Goal: Navigation & Orientation: Find specific page/section

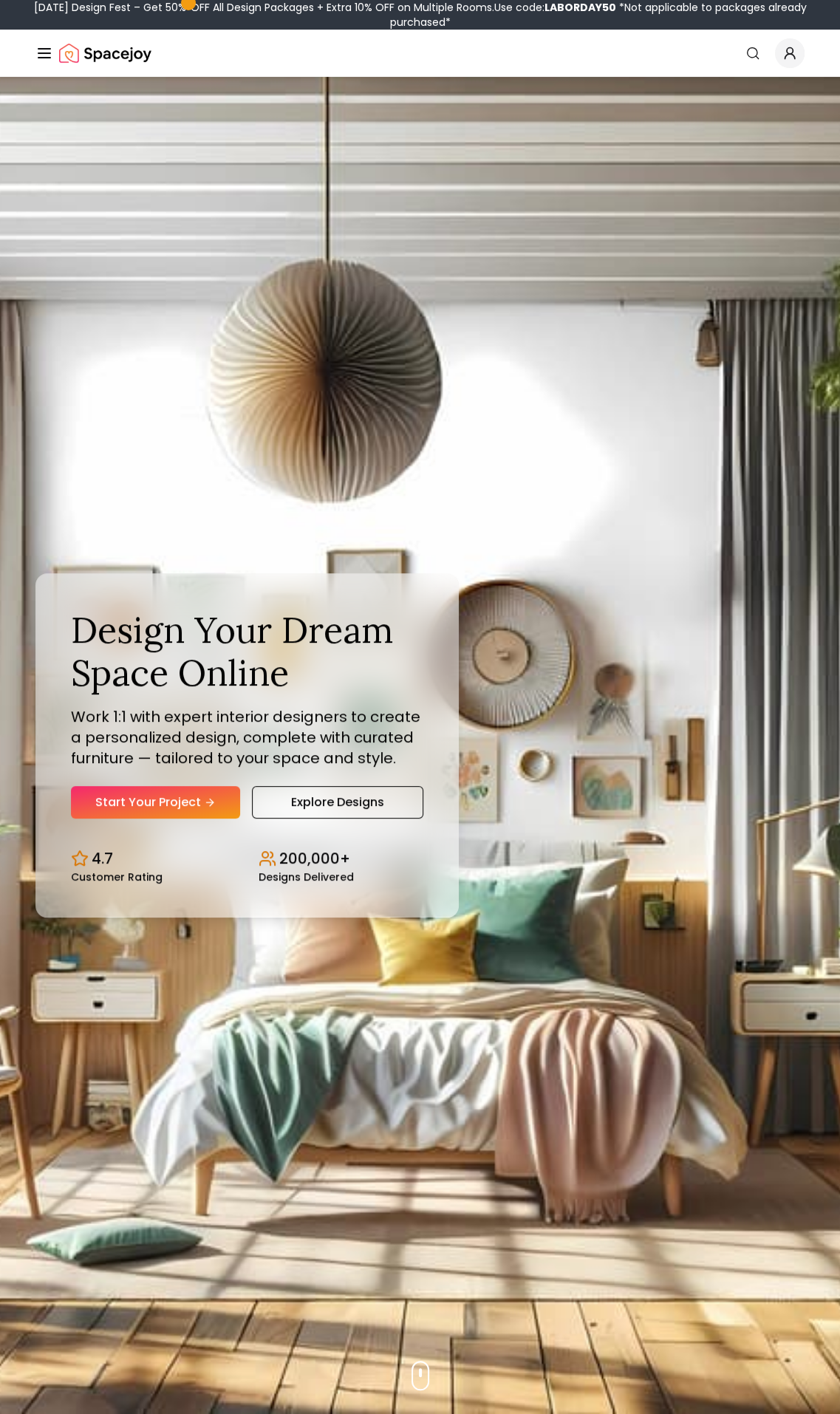
click at [53, 51] on div "Spacejoy" at bounding box center [93, 53] width 116 height 30
click at [42, 52] on icon "Global" at bounding box center [44, 53] width 18 height 18
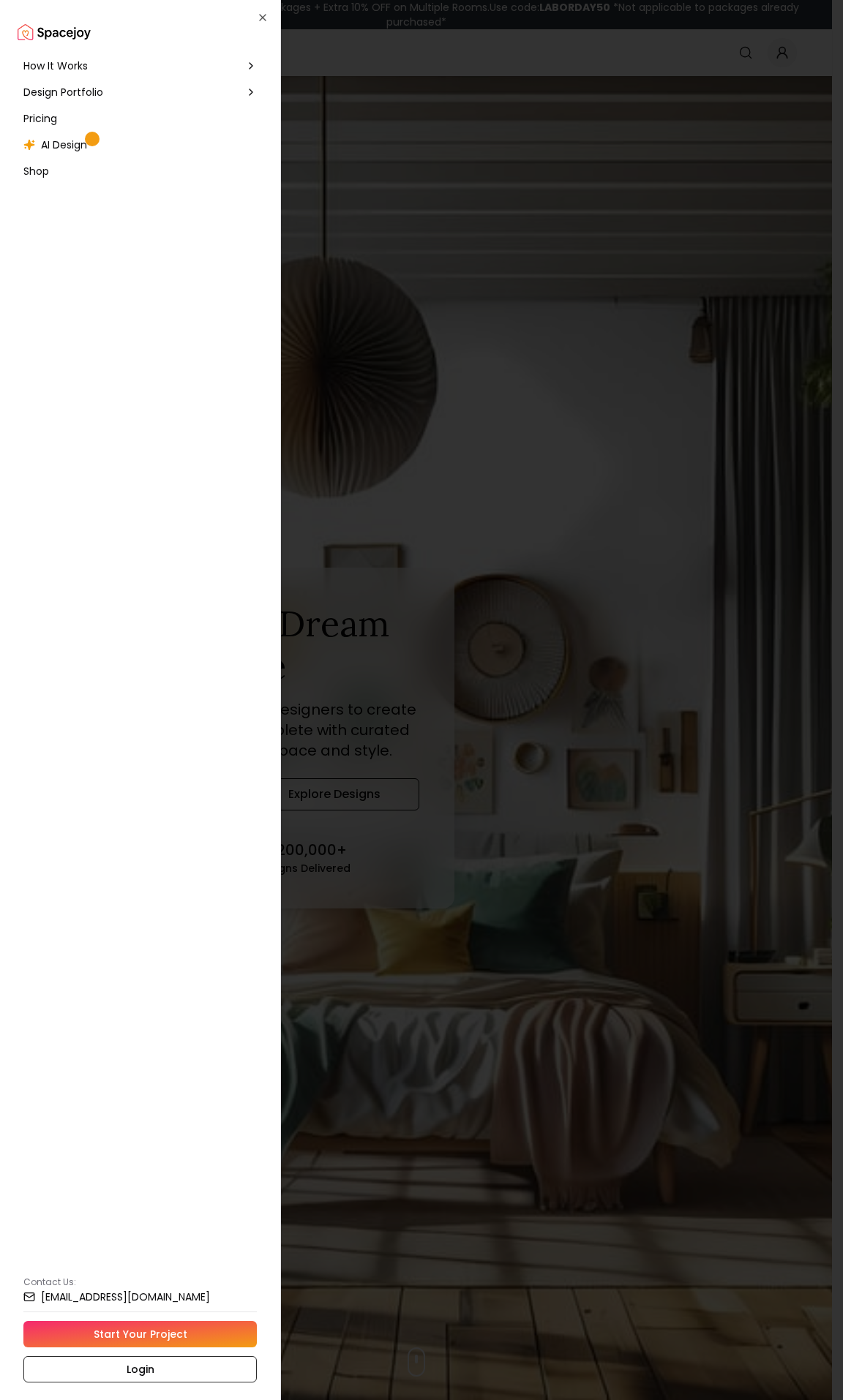
click at [62, 115] on div "Pricing" at bounding box center [140, 118] width 245 height 26
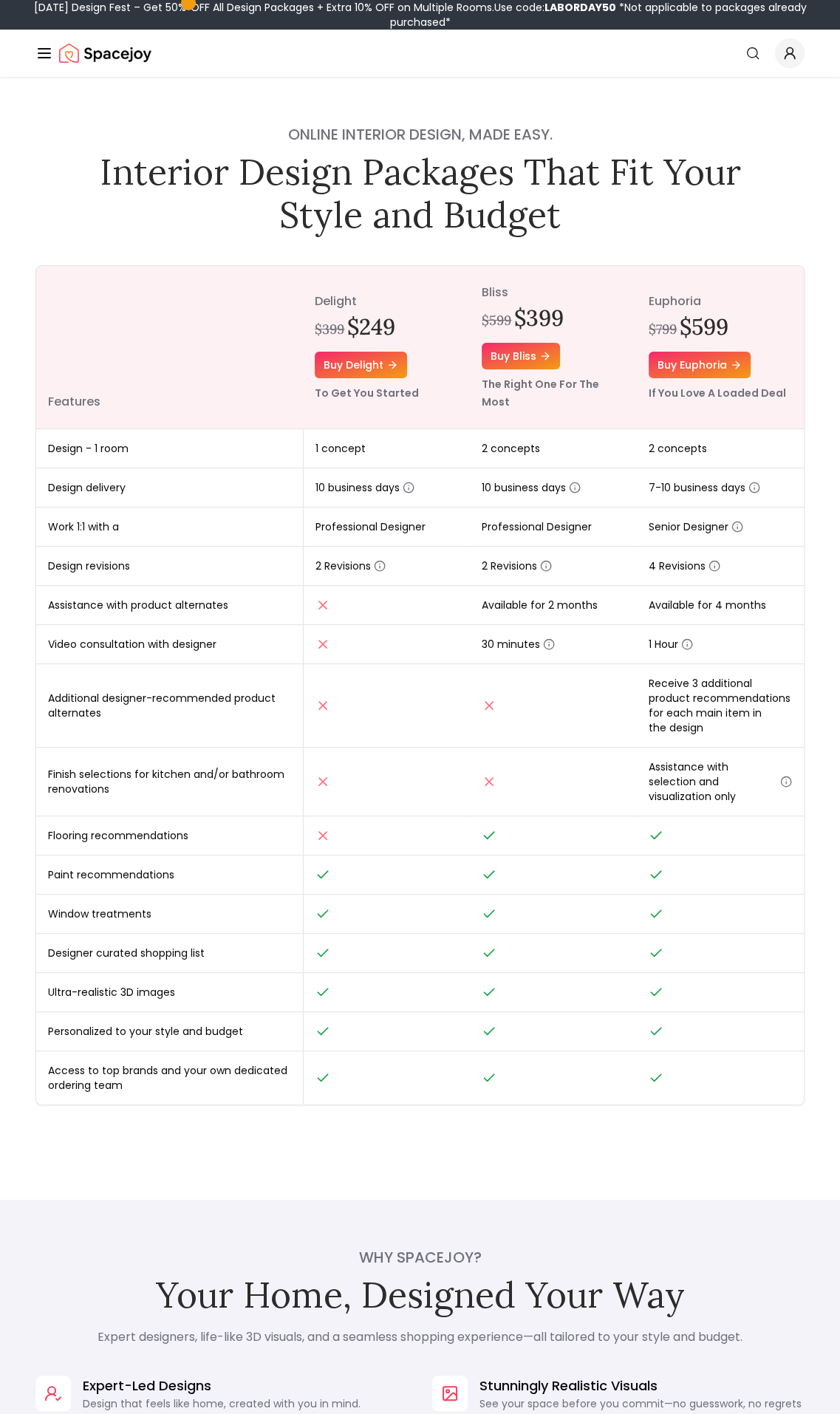
click at [51, 47] on icon "Global" at bounding box center [44, 53] width 18 height 18
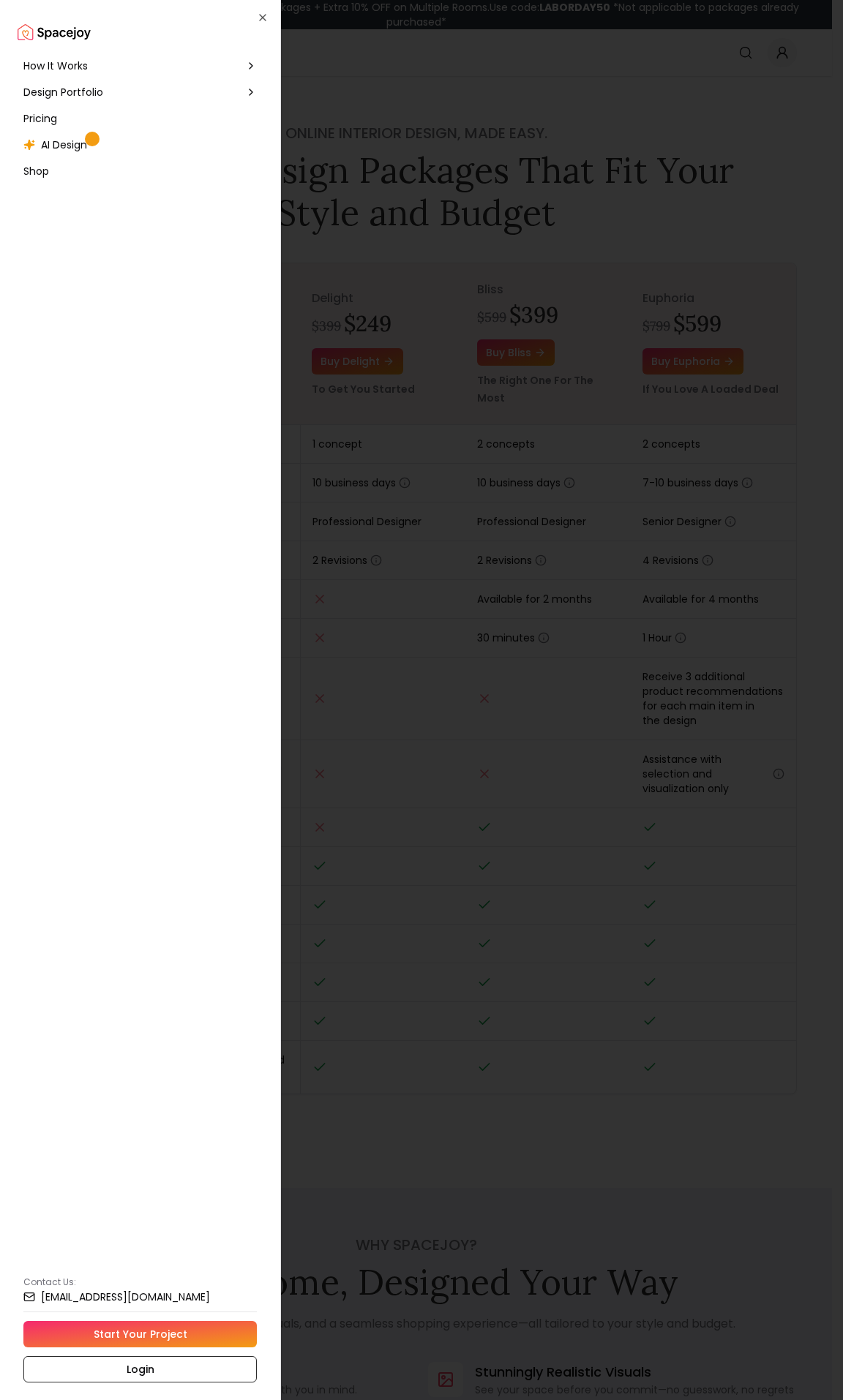
click at [828, 106] on div at bounding box center [422, 700] width 843 height 1400
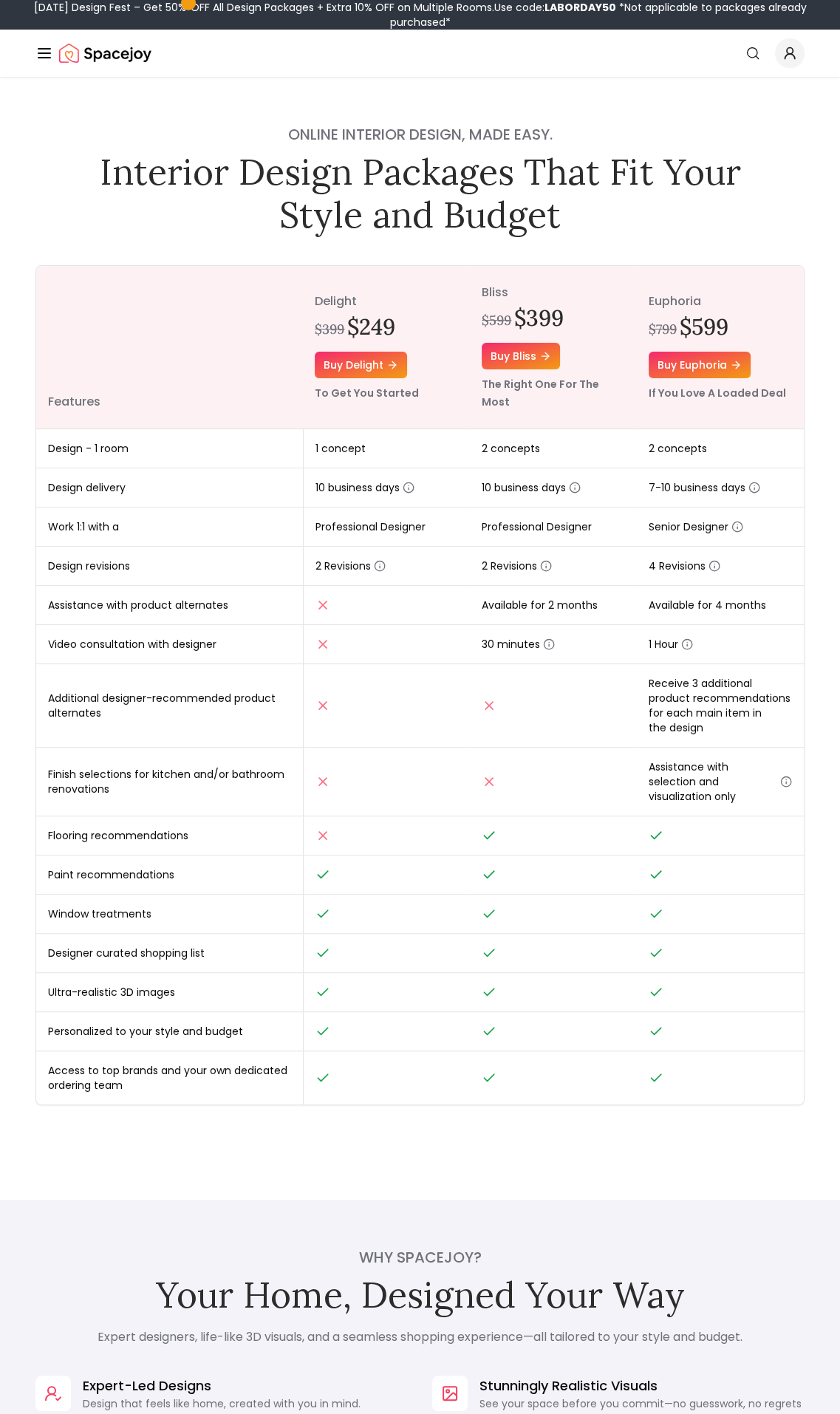
click at [789, 51] on icon "Global" at bounding box center [789, 53] width 14 height 14
